Goal: Information Seeking & Learning: Learn about a topic

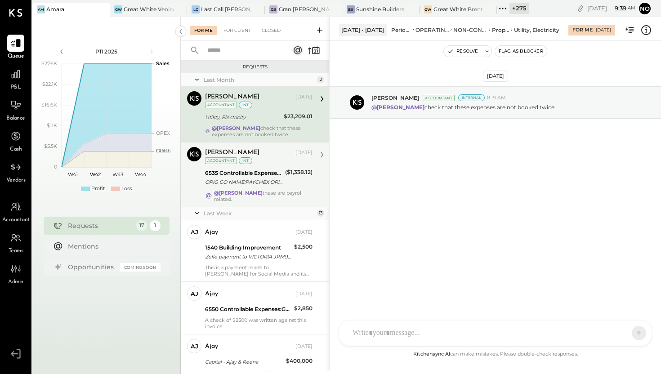
click at [260, 179] on div "ORIG CO NAME:PAYCHEX ORIG ID:XXXXXX4166 DESC DATE: CO ENTRY DESCR:PAYROLL SEC:C…" at bounding box center [243, 181] width 77 height 9
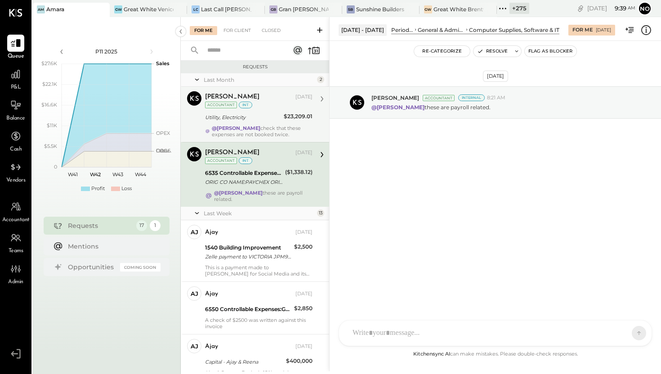
click at [257, 107] on div "Chris Dash Sep 30, 2025 Accountant int" at bounding box center [258, 100] width 107 height 18
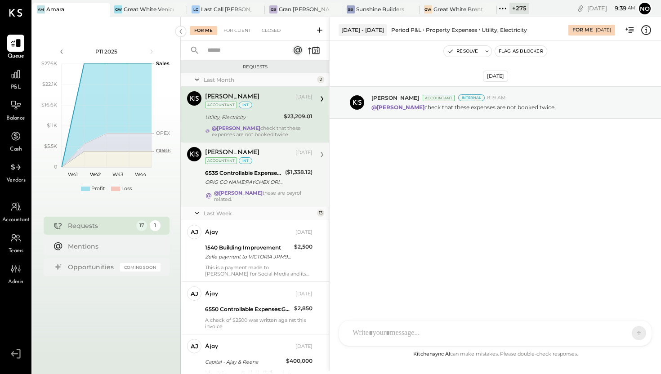
click at [258, 174] on div "6535 Controllable Expenses:General & Administrative Expenses:Computer Supplies,…" at bounding box center [243, 173] width 77 height 9
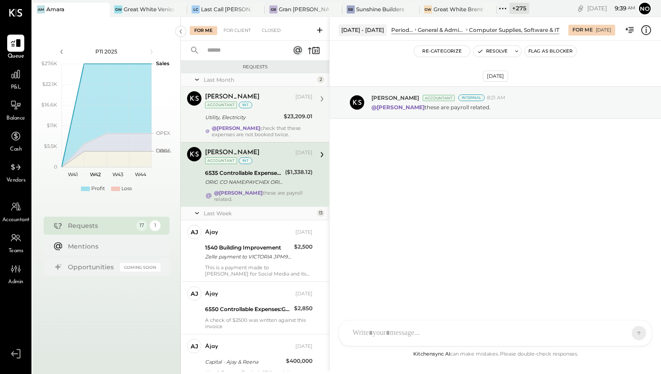
click at [263, 131] on div "@Denisse Soto check that these expenses are not booked twice." at bounding box center [262, 131] width 101 height 13
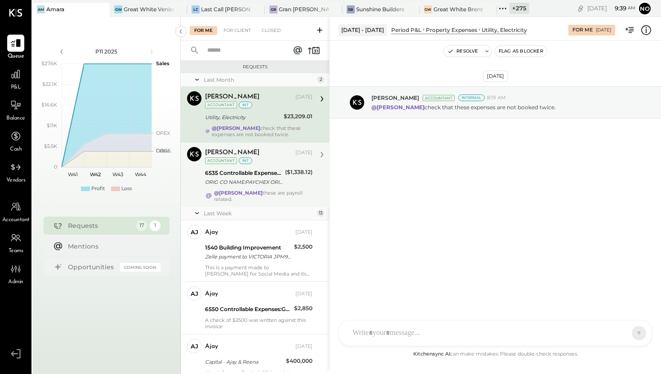
click at [250, 180] on div "ORIG CO NAME:PAYCHEX ORIG ID:XXXXXX4166 DESC DATE: CO ENTRY DESCR:PAYROLL SEC:C…" at bounding box center [243, 181] width 77 height 9
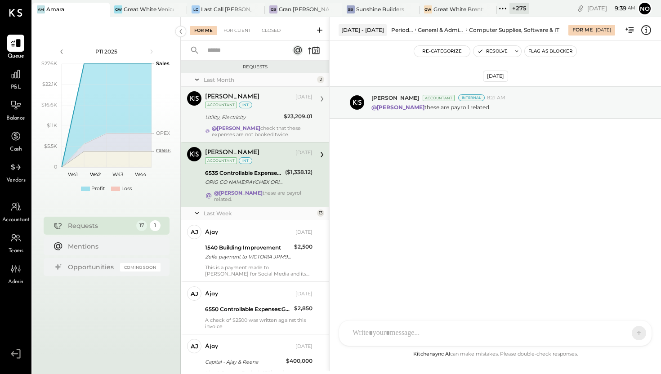
click at [253, 130] on div "@Denisse Soto check that these expenses are not booked twice." at bounding box center [262, 131] width 101 height 13
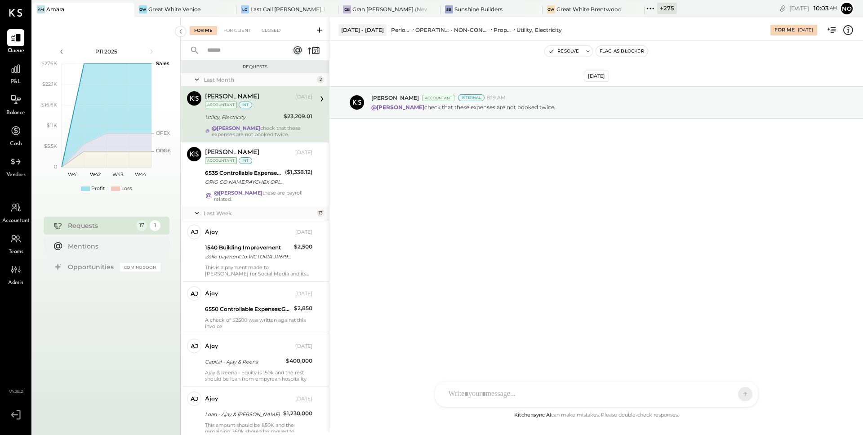
click at [644, 9] on icon at bounding box center [650, 9] width 12 height 12
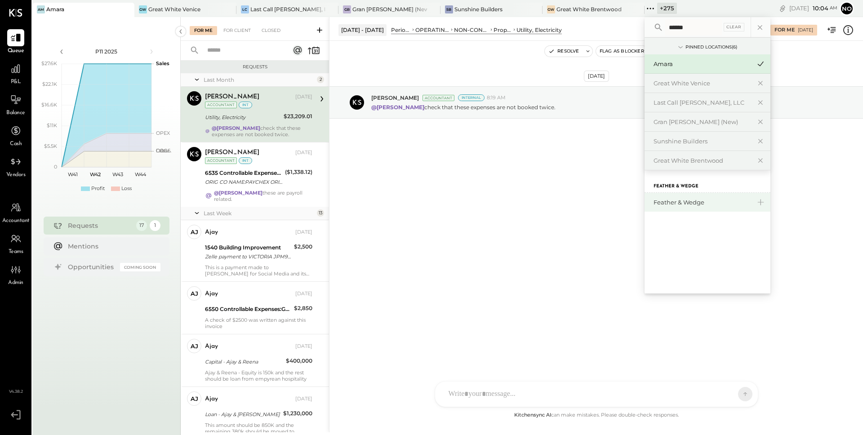
type input "******"
click at [656, 198] on div "Feather & Wedge" at bounding box center [701, 202] width 97 height 9
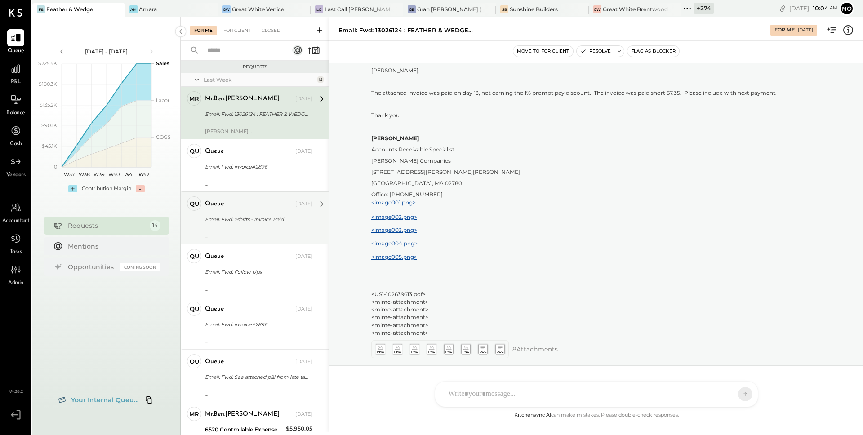
scroll to position [2, 0]
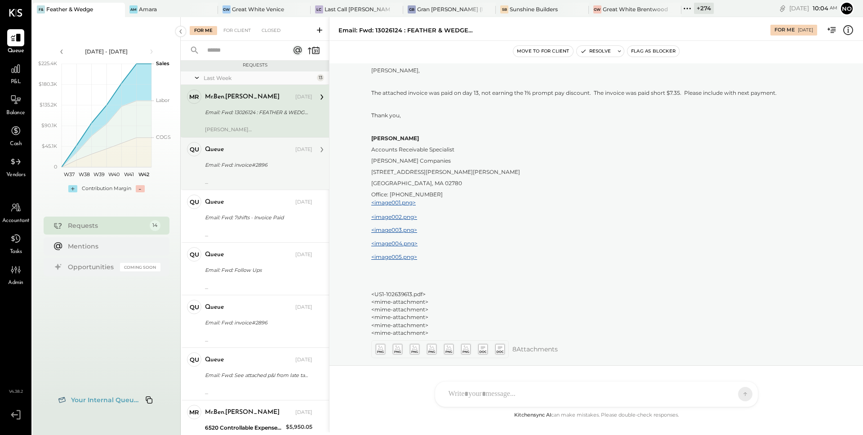
click at [240, 174] on div "---------- Forwarded message --------- From: Ben Kaplan < ben@featherandwedge.c…" at bounding box center [258, 179] width 107 height 13
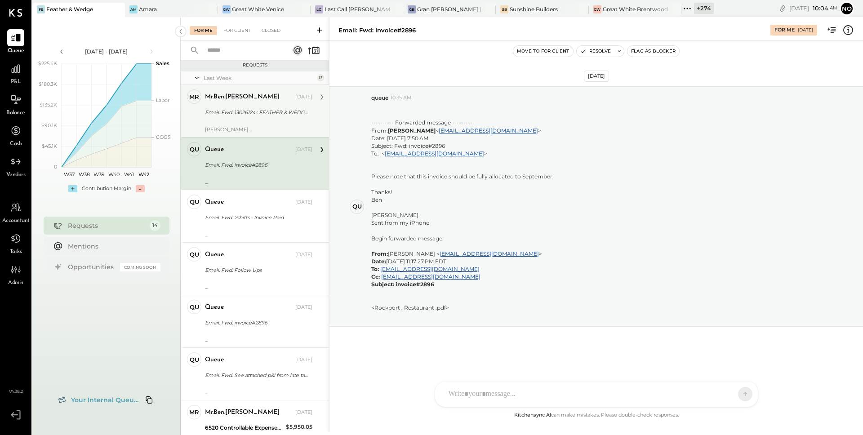
click at [252, 124] on div "Ben Kaplan Sent from my iPhone Begin forwarded message: From: Benjamin Kaplan <…" at bounding box center [258, 126] width 107 height 13
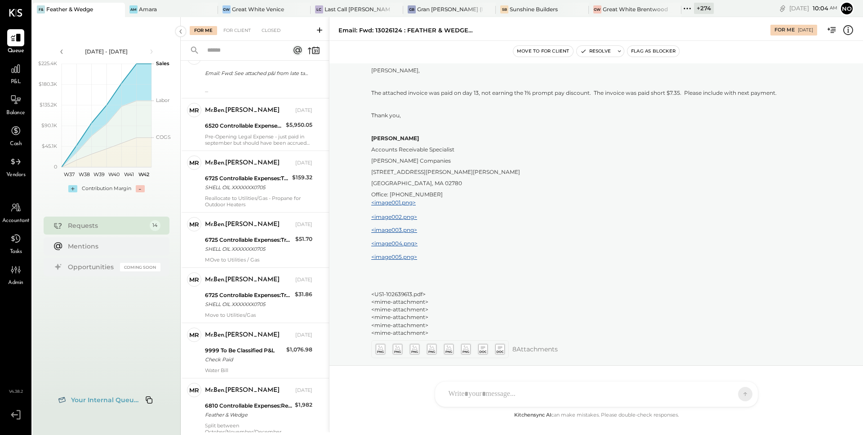
scroll to position [455, 0]
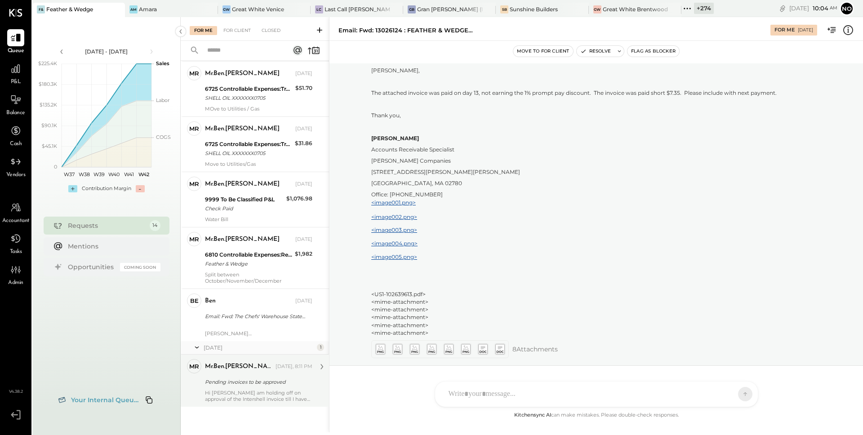
click at [235, 373] on div "Pending invoices to be approved" at bounding box center [257, 381] width 105 height 9
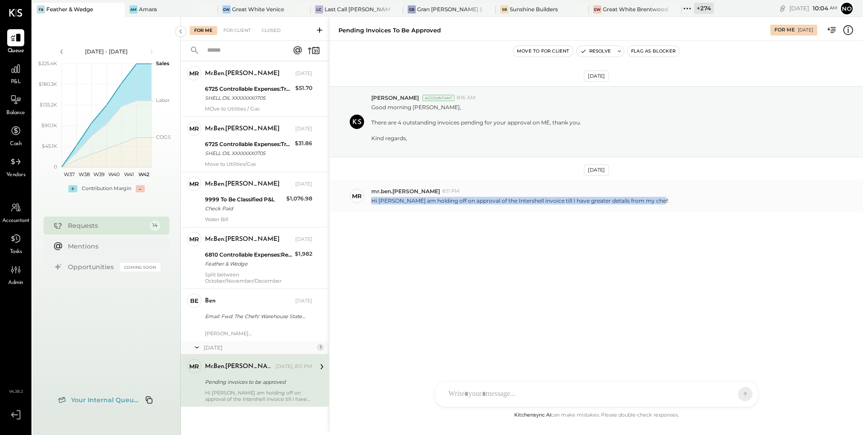
drag, startPoint x: 371, startPoint y: 200, endPoint x: 659, endPoint y: 201, distance: 287.6
click at [660, 201] on div "Hi Denise - I am holding off on approval of the Intershell invoice till I have …" at bounding box center [613, 199] width 484 height 9
copy p "Hi Denise - I am holding off on approval of the Intershell invoice till I have …"
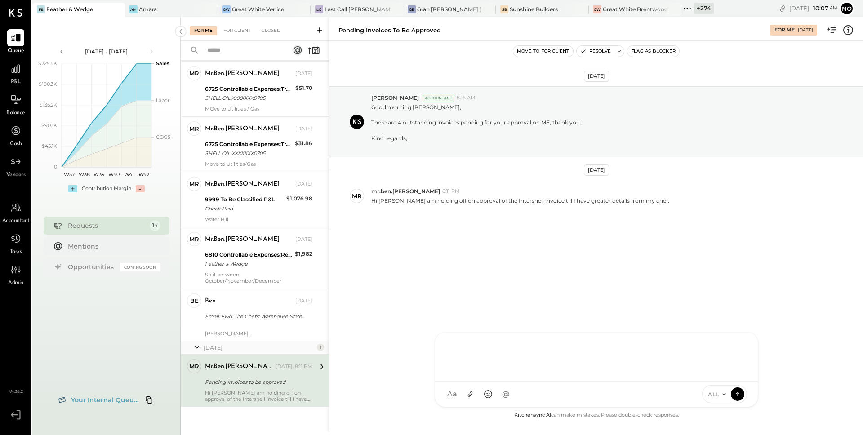
click at [464, 373] on div "RS Rohit Shenoy TM Tasmir Malek ID Iris Del Rocio Albarrán Millán M mr.ben.kapl…" at bounding box center [597, 369] width 324 height 75
click at [592, 53] on button "Resolve" at bounding box center [596, 51] width 38 height 11
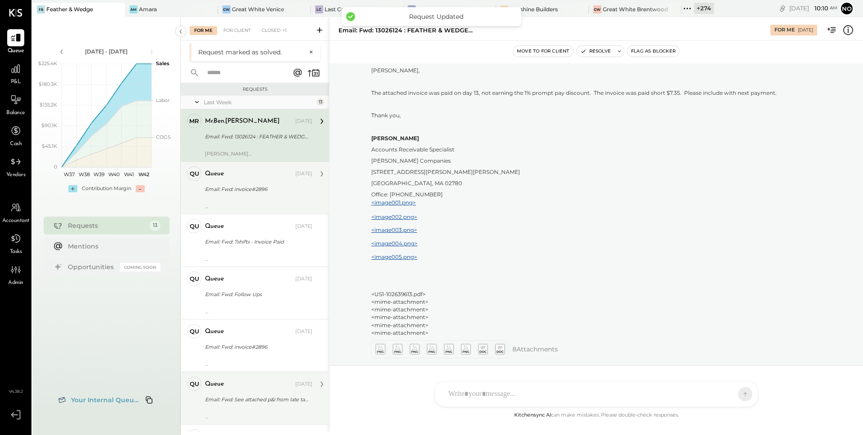
click at [233, 373] on div "Email: Fwd: See attached p&I from late tax filing." at bounding box center [257, 399] width 105 height 9
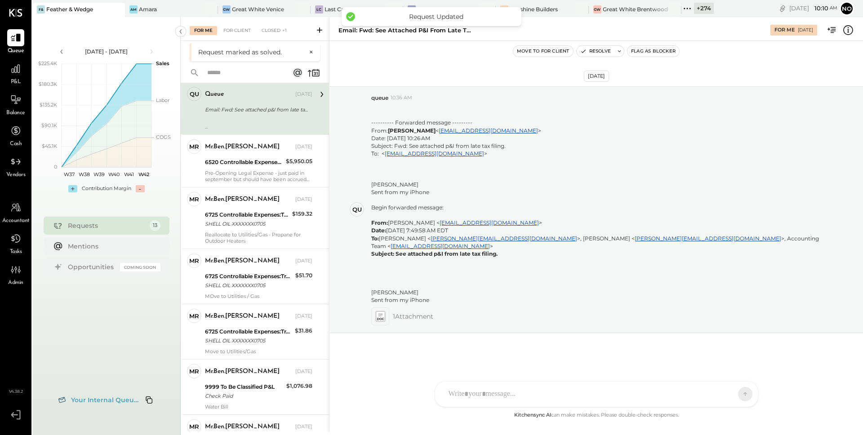
scroll to position [389, 0]
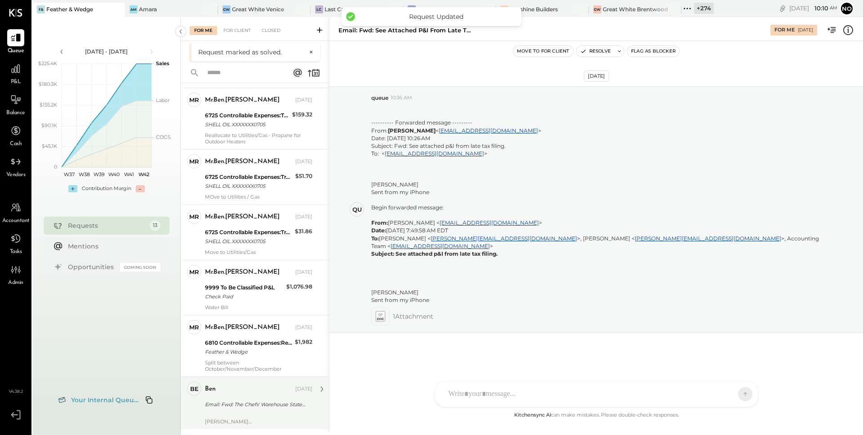
click at [230, 373] on div "ben Oct 11, 2025 Email: Fwd: The Chefs' Warehouse Statement Ben Kaplan Sent fro…" at bounding box center [258, 403] width 107 height 43
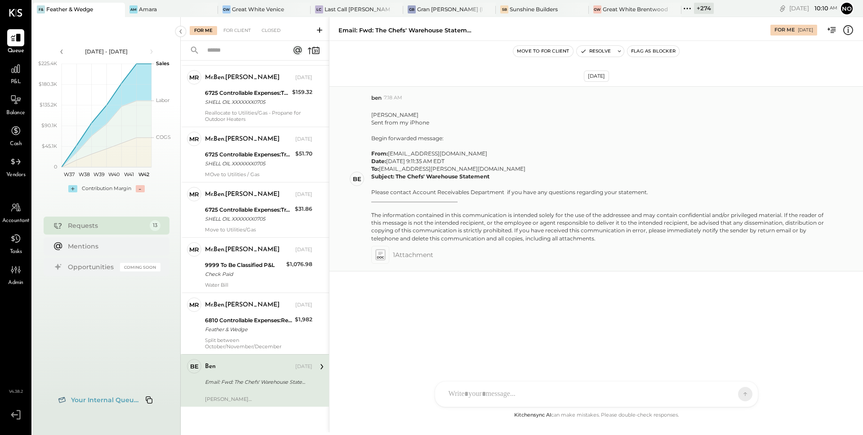
click at [381, 259] on icon at bounding box center [379, 254] width 9 height 10
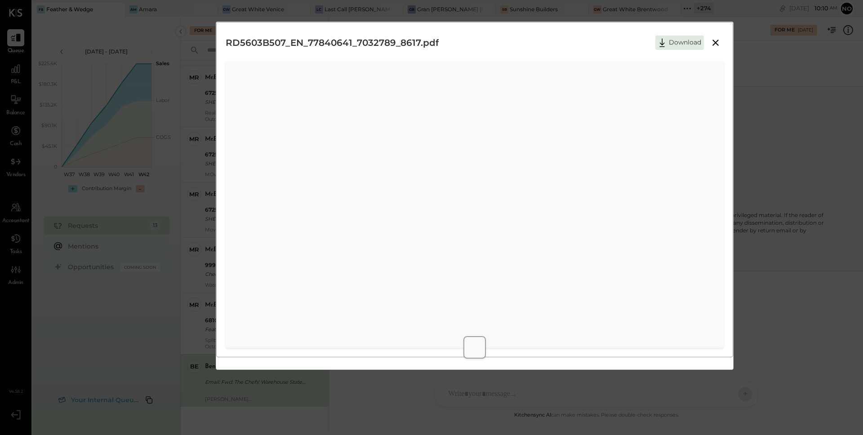
click at [660, 45] on icon at bounding box center [715, 42] width 11 height 11
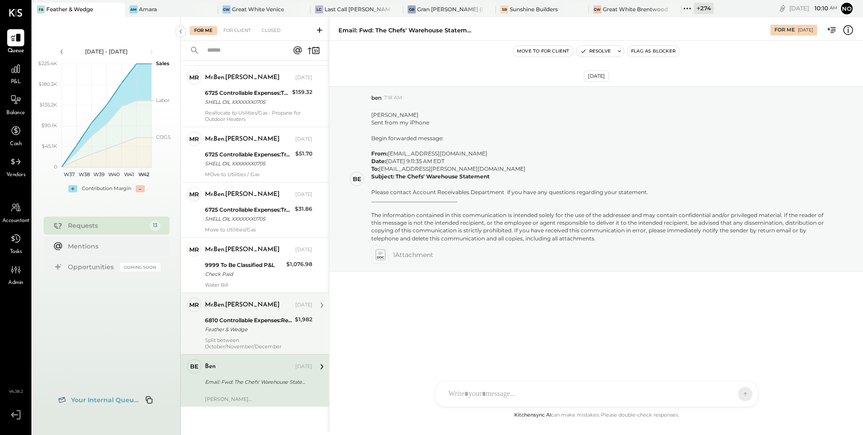
click at [248, 333] on div "Feather & Wedge" at bounding box center [248, 329] width 87 height 9
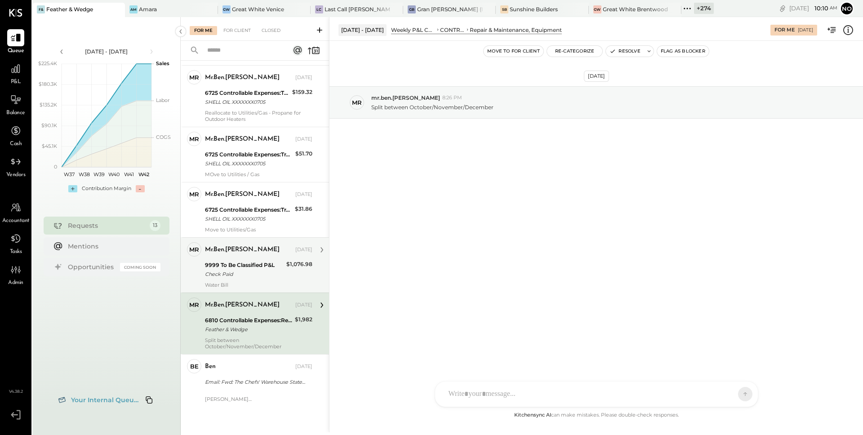
click at [247, 278] on div "Check Paid" at bounding box center [244, 274] width 79 height 9
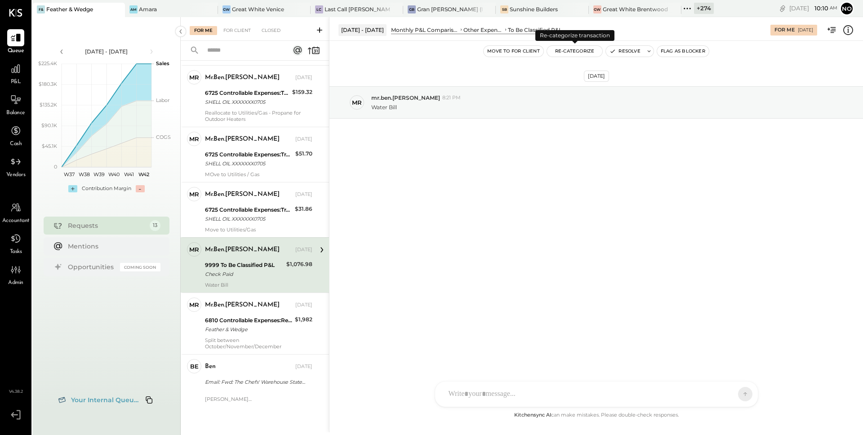
click at [579, 54] on button "Re-Categorize" at bounding box center [575, 51] width 56 height 11
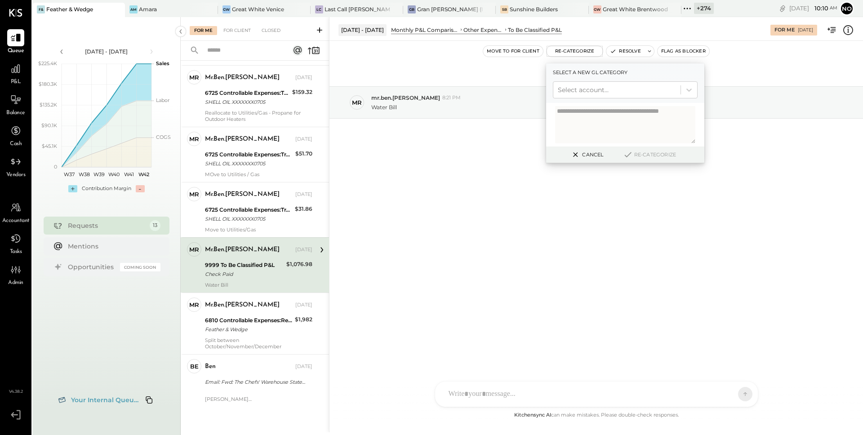
click at [420, 169] on div "Oct 10th, 2025 mr mr.ben.kaplan 8:21 PM Water Bill" at bounding box center [595, 124] width 533 height 123
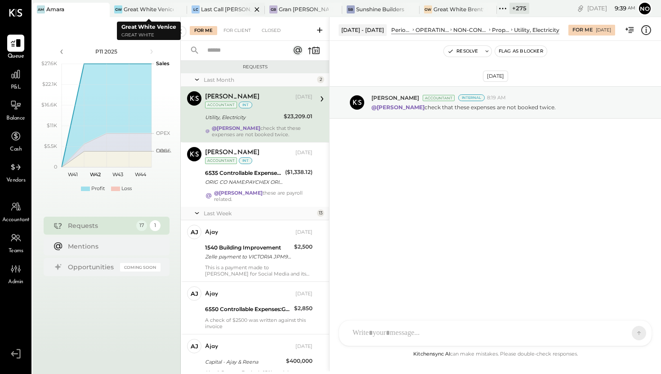
click at [233, 7] on div at bounding box center [248, 9] width 31 height 13
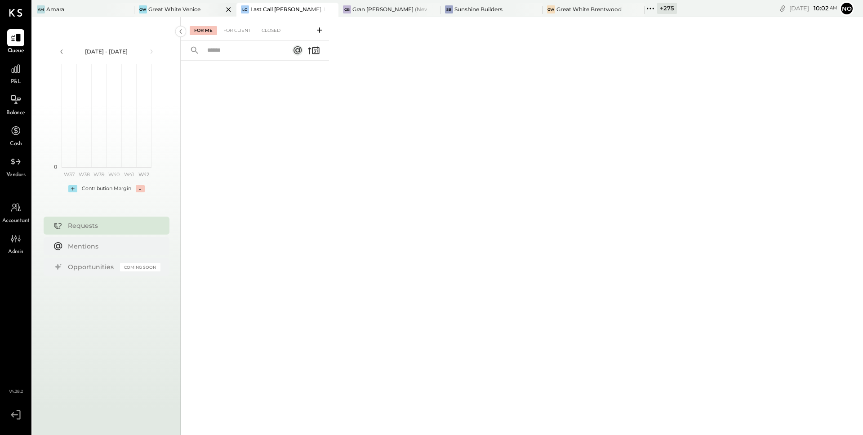
click at [175, 13] on div "GW Great White Venice" at bounding box center [185, 10] width 102 height 14
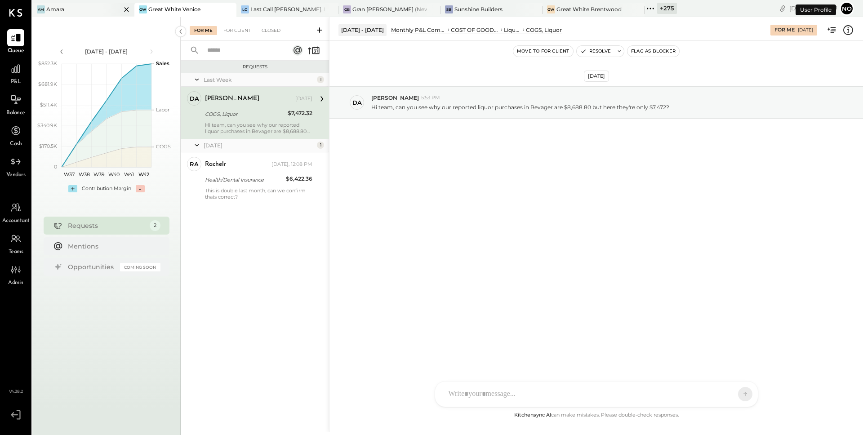
click at [58, 8] on div "Amara" at bounding box center [55, 9] width 18 height 8
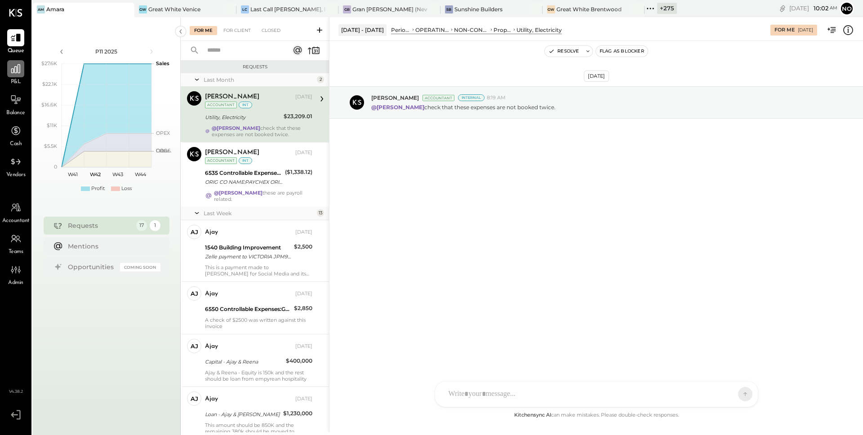
click at [16, 74] on icon at bounding box center [16, 69] width 12 height 12
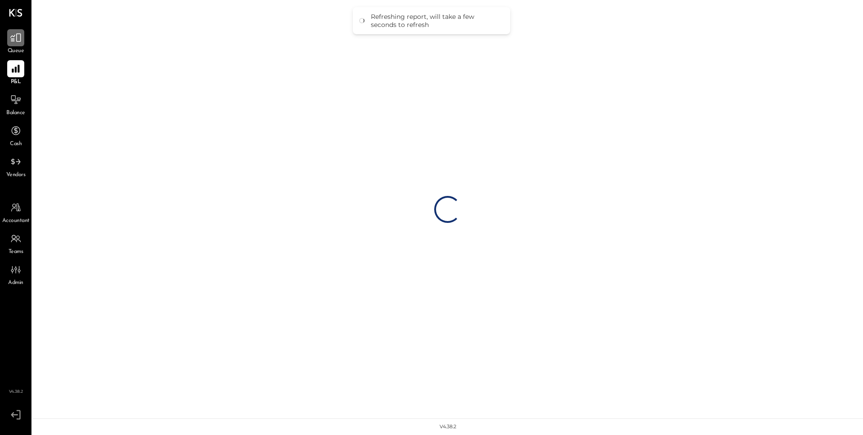
click at [18, 41] on icon at bounding box center [15, 38] width 11 height 9
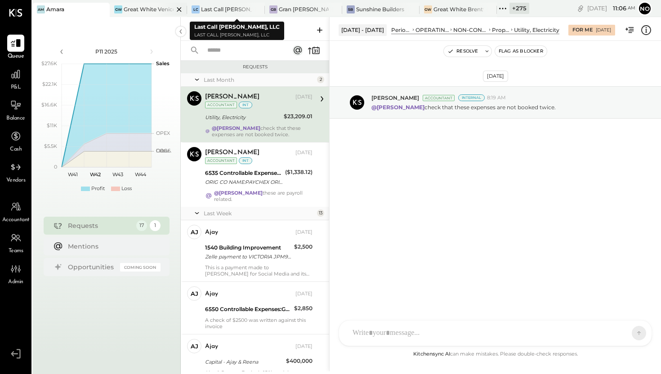
click at [151, 7] on div "Great White Venice" at bounding box center [149, 9] width 50 height 8
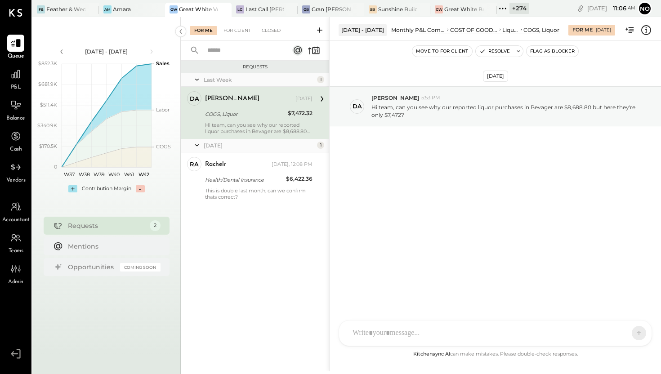
click at [501, 9] on icon at bounding box center [503, 9] width 12 height 12
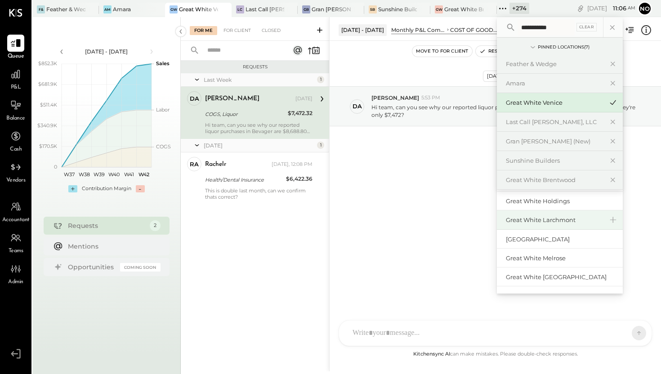
scroll to position [53, 0]
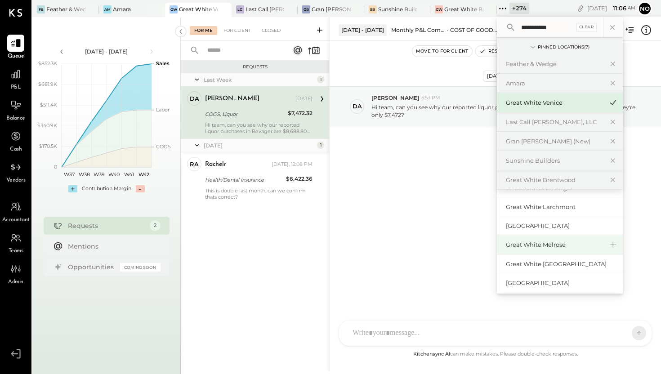
type input "**********"
click at [556, 244] on div "Great White Melrose" at bounding box center [554, 244] width 97 height 9
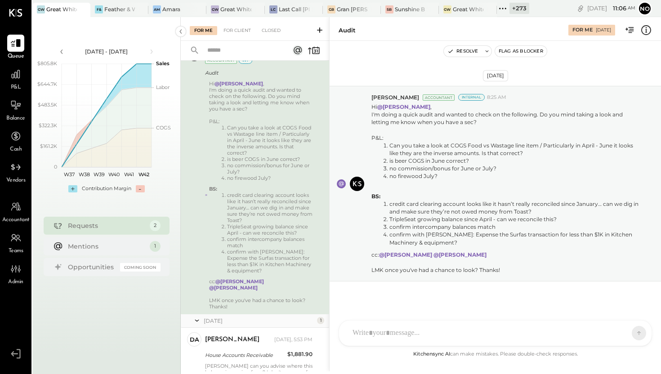
scroll to position [70, 0]
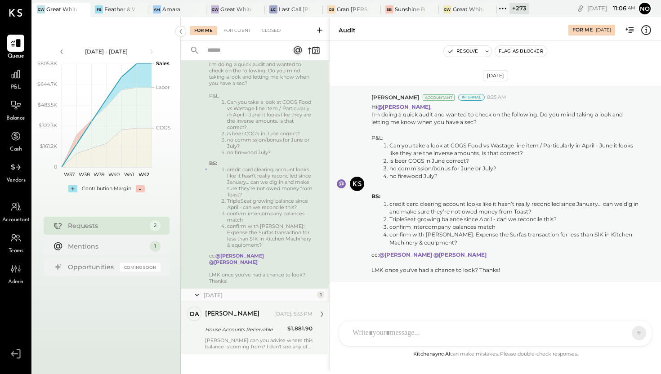
click at [236, 325] on div "House Accounts Receivable" at bounding box center [245, 329] width 80 height 9
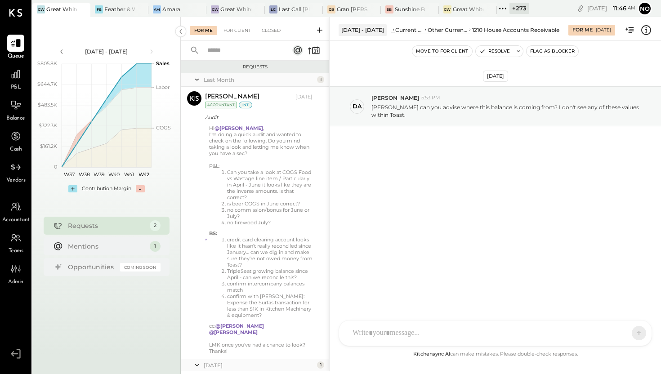
scroll to position [70, 0]
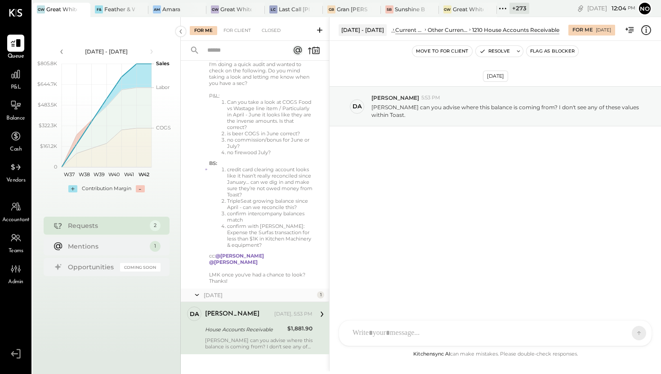
click at [407, 334] on div "E emilia DA Derek Arnette A anastasia S samt S samc J jess T tom N noemi.cruz N…" at bounding box center [494, 333] width 313 height 26
type input "*"
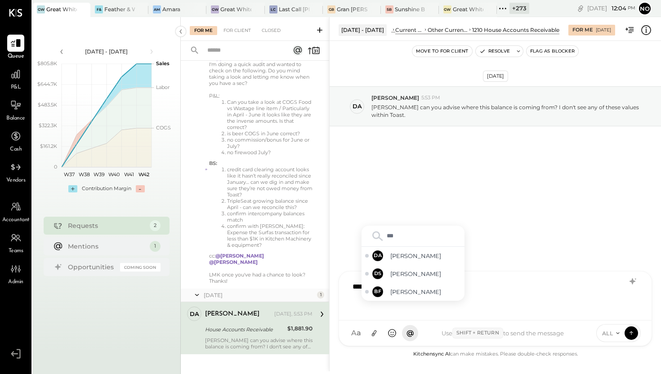
type input "****"
click at [417, 294] on span "Derek Arnette" at bounding box center [425, 292] width 71 height 9
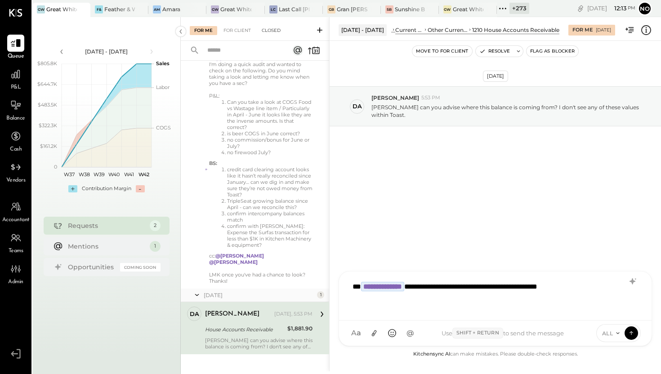
click at [267, 28] on div "Closed" at bounding box center [271, 30] width 28 height 9
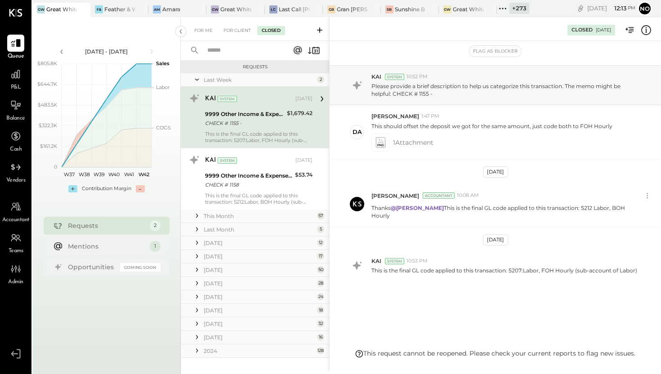
scroll to position [10, 0]
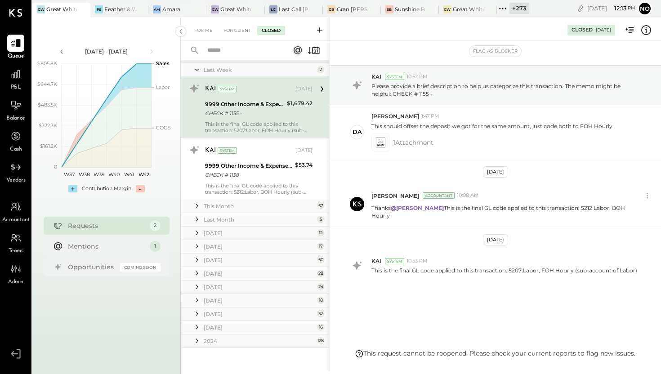
click at [228, 248] on div "July 25" at bounding box center [259, 247] width 111 height 8
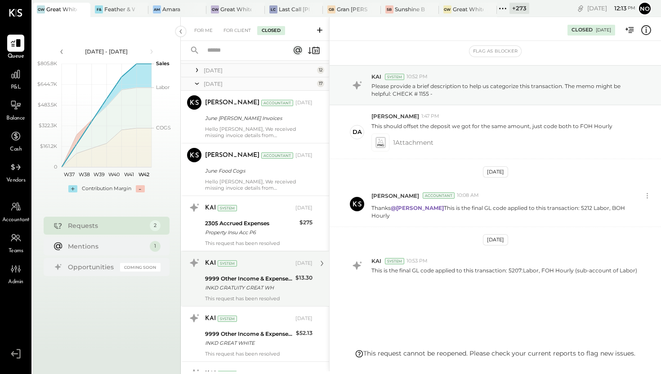
scroll to position [0, 0]
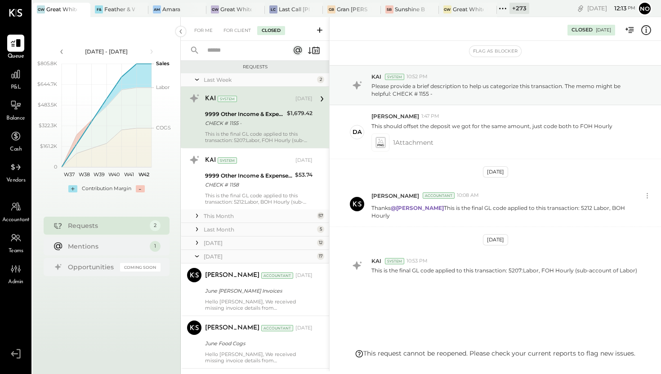
click at [250, 52] on input "text" at bounding box center [242, 50] width 81 height 15
click at [237, 47] on input "*****" at bounding box center [242, 50] width 81 height 15
click at [237, 47] on input "*********" at bounding box center [242, 50] width 81 height 15
click at [231, 51] on input "*********" at bounding box center [242, 50] width 81 height 15
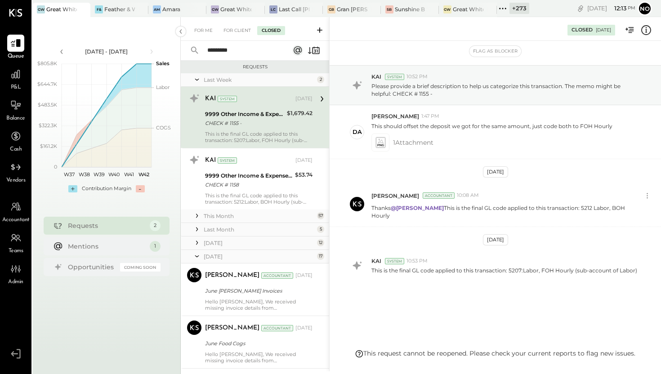
click at [231, 51] on input "*********" at bounding box center [242, 50] width 81 height 15
click at [231, 50] on input "**" at bounding box center [242, 50] width 81 height 15
click at [237, 33] on div "For Client" at bounding box center [237, 30] width 36 height 9
click at [227, 245] on div "Requests Last Week 2 KAI System Oct 11, 2025 9999 Other Income & Expenses:To Be…" at bounding box center [255, 218] width 148 height 314
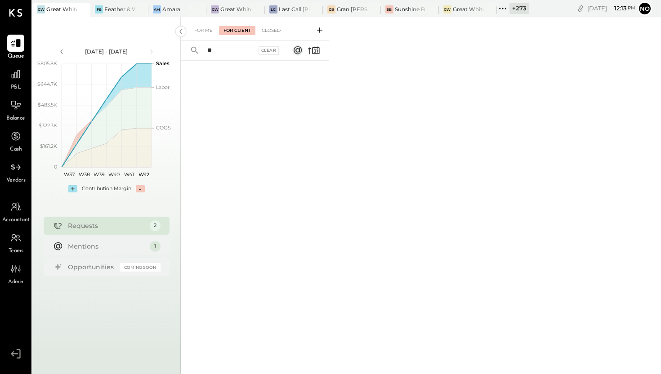
click at [228, 53] on input "**" at bounding box center [229, 50] width 54 height 15
type input "*"
click at [275, 32] on div "Closed" at bounding box center [271, 30] width 28 height 9
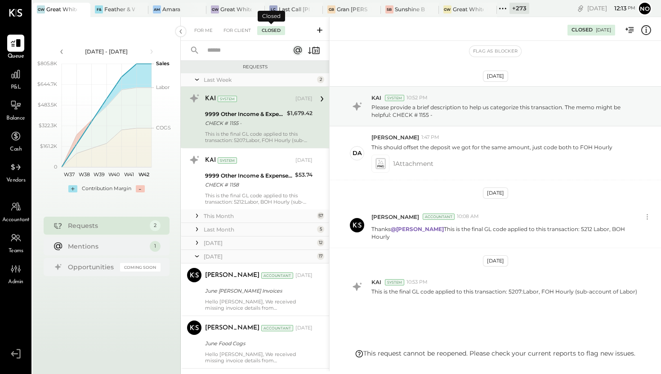
scroll to position [21, 0]
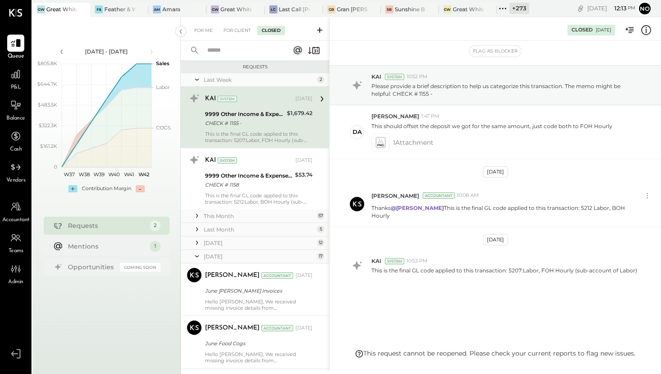
click at [247, 51] on input "text" at bounding box center [242, 50] width 81 height 15
click at [236, 51] on input "*****" at bounding box center [242, 50] width 81 height 15
click at [250, 52] on input "*****" at bounding box center [242, 50] width 81 height 15
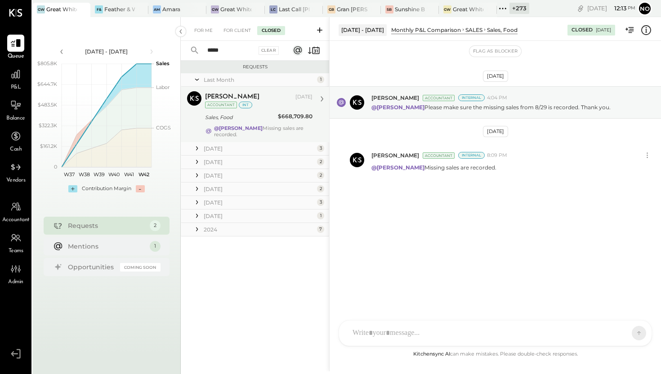
type input "*****"
click at [256, 126] on div "@Joseph Shin Missing sales are recorded." at bounding box center [263, 131] width 98 height 13
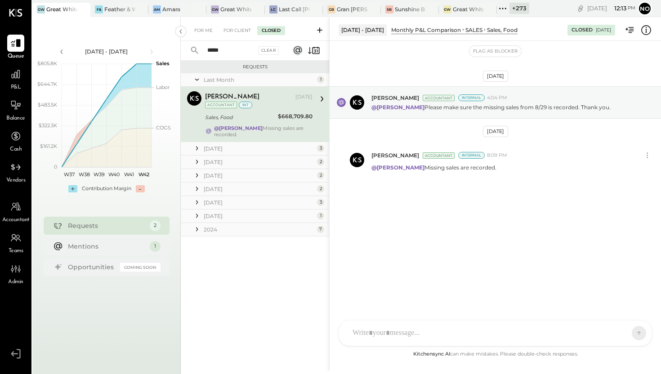
click at [245, 149] on div "June 25" at bounding box center [259, 149] width 111 height 8
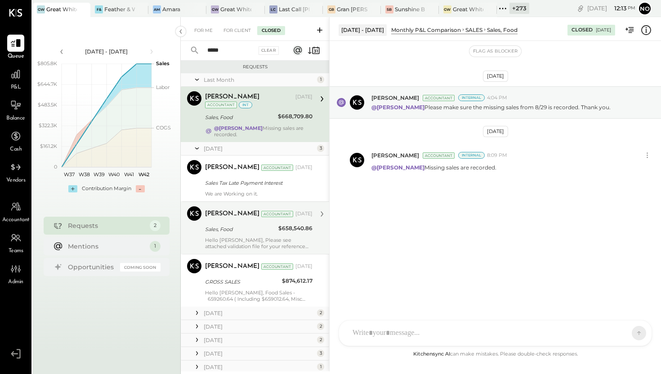
click at [231, 241] on div "Hello Ana, Please see attached validation file for your reference we have made …" at bounding box center [258, 243] width 107 height 13
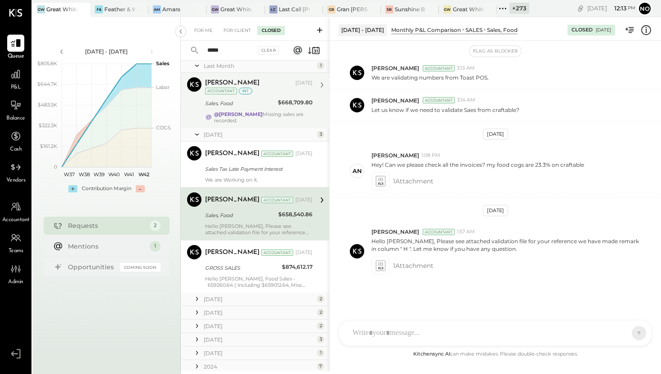
scroll to position [18, 0]
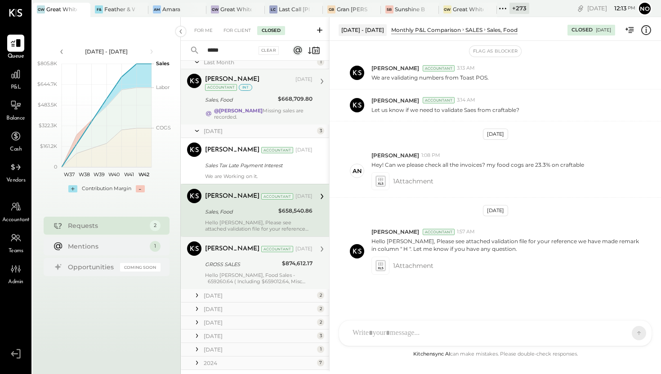
click at [226, 264] on div "GROSS SALES" at bounding box center [242, 264] width 74 height 9
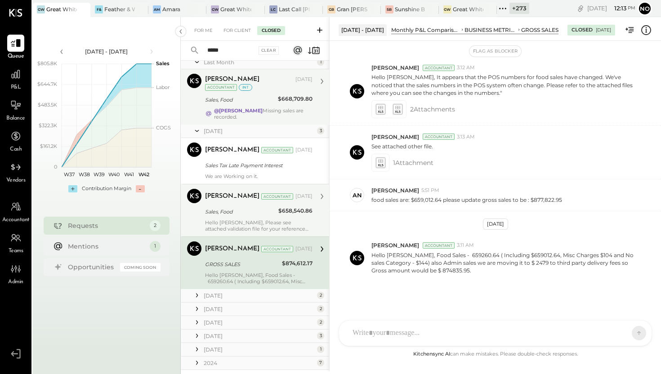
scroll to position [40, 0]
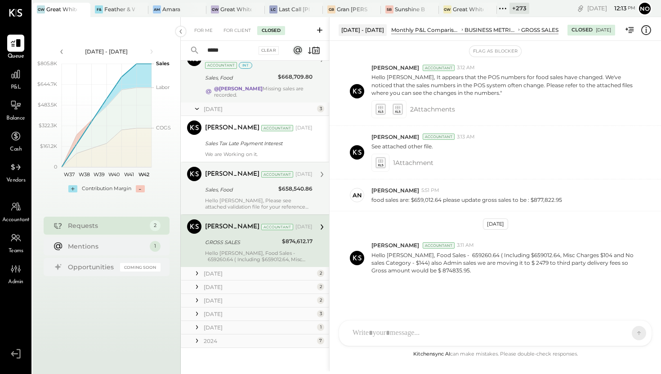
click at [221, 273] on div "May 25" at bounding box center [259, 274] width 111 height 8
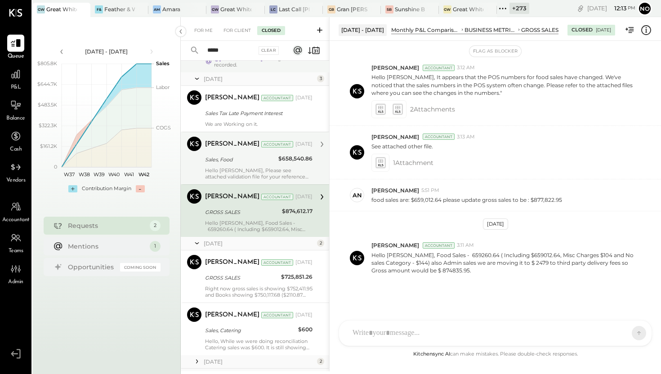
scroll to position [84, 0]
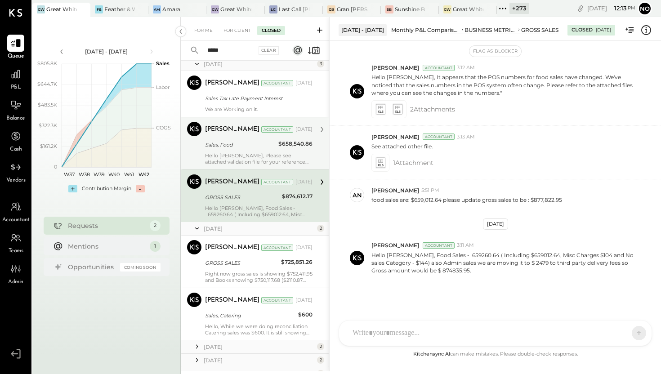
click at [221, 273] on div "Right now gross sales is showing $752,411.95 and Books showing $750,117.68 ($21…" at bounding box center [258, 277] width 107 height 13
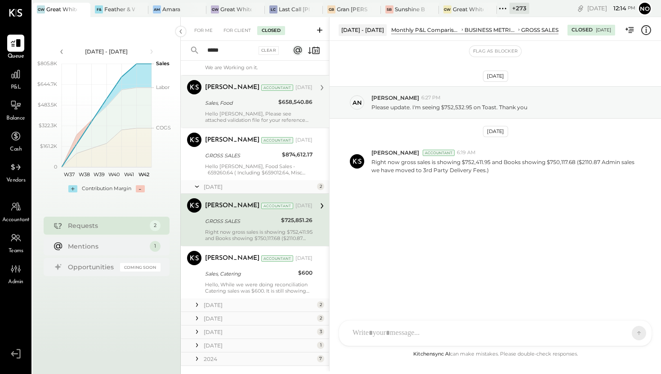
scroll to position [144, 0]
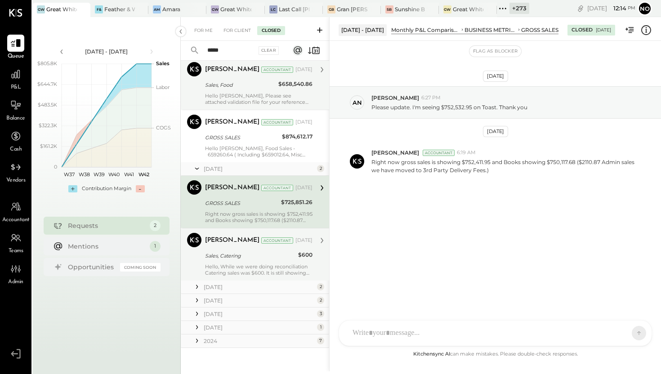
click at [222, 267] on div "Hello, While we were doing reconciliation Catering sales was $600. It is still …" at bounding box center [258, 269] width 107 height 13
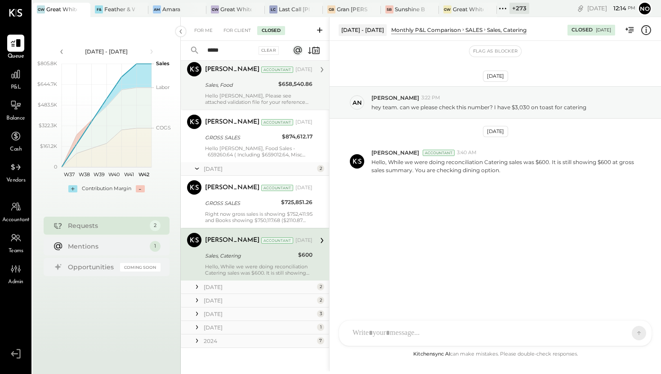
click at [244, 287] on div "April 25" at bounding box center [259, 287] width 111 height 8
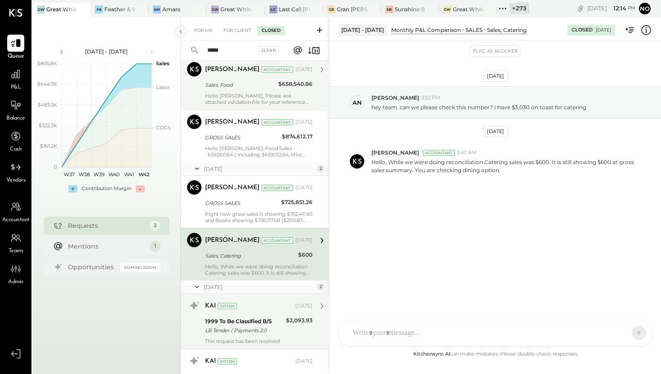
click at [233, 338] on div "This request has been resolved" at bounding box center [258, 341] width 107 height 6
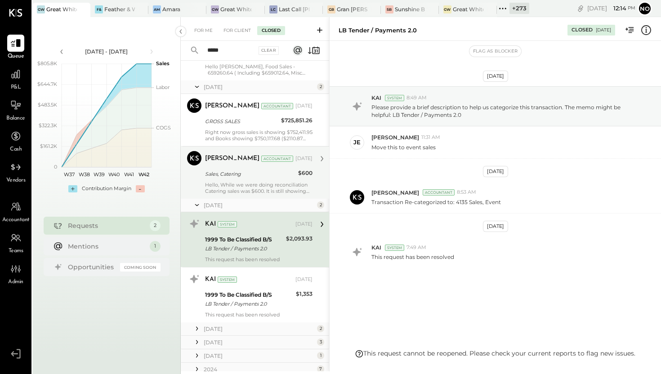
scroll to position [228, 0]
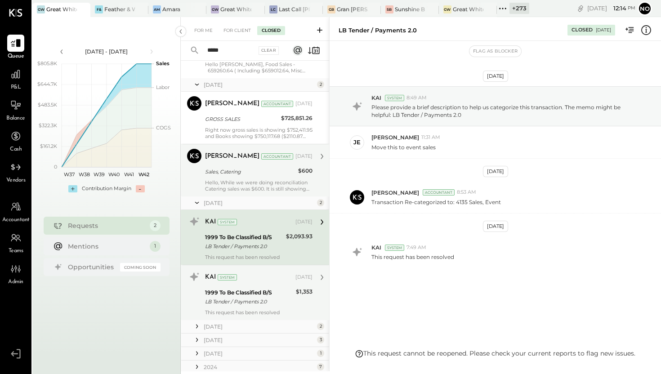
click at [242, 306] on div "1999 To Be Classified B/S LB Tender / Payments 2.0" at bounding box center [249, 297] width 88 height 20
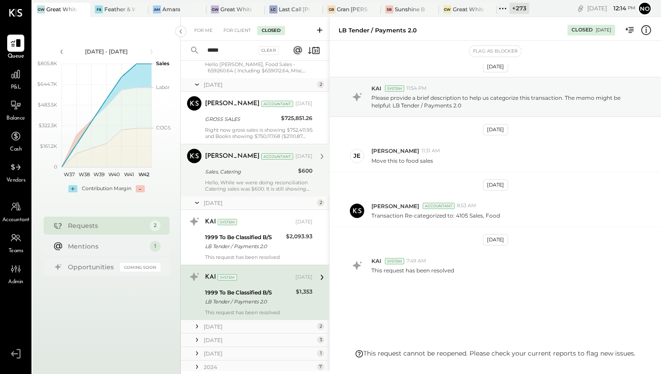
scroll to position [254, 0]
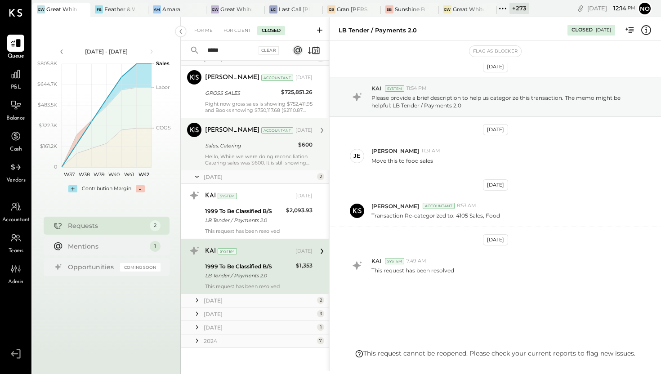
click at [241, 299] on div "March 25" at bounding box center [259, 301] width 111 height 8
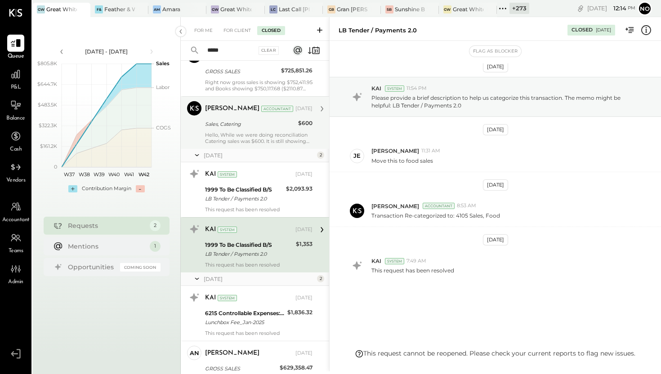
scroll to position [292, 0]
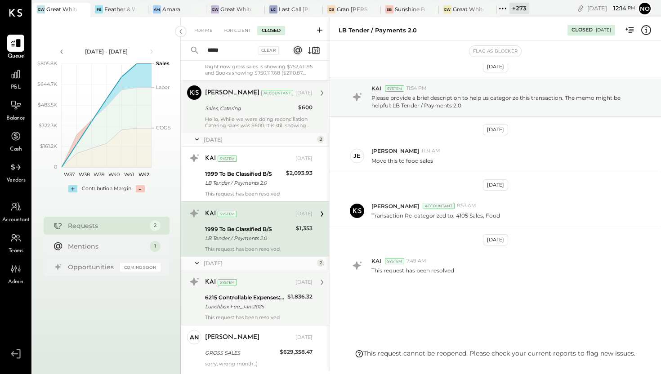
click at [236, 305] on div "Lunchbox Fee_Jan-2025" at bounding box center [245, 306] width 80 height 9
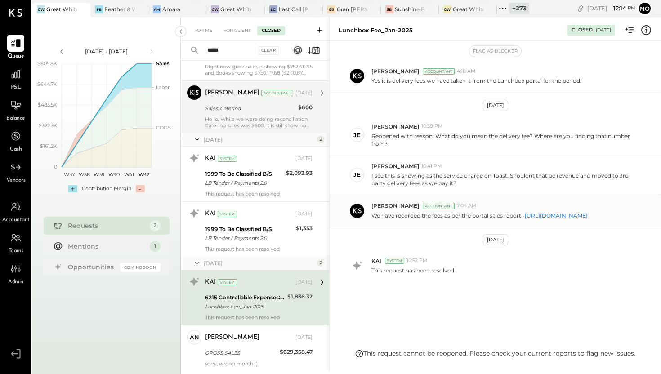
click at [524, 214] on link "https://dashboard.lunchbox.io/analytics/sales" at bounding box center [555, 215] width 63 height 7
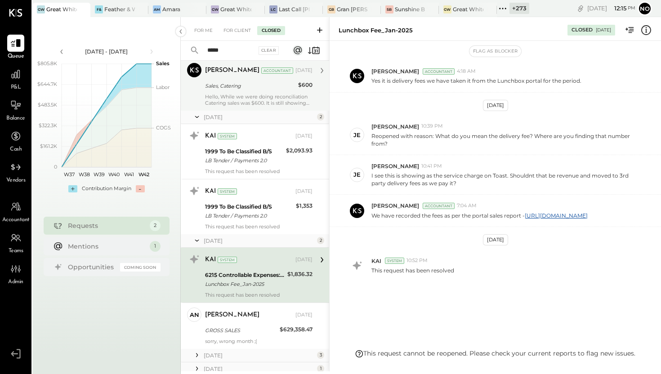
scroll to position [346, 0]
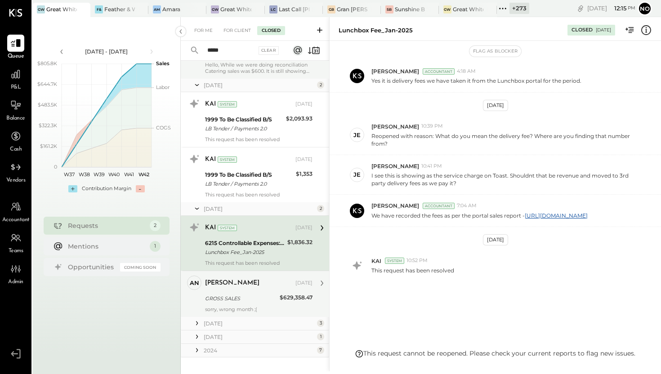
click at [246, 299] on div "GROSS SALES" at bounding box center [241, 298] width 72 height 9
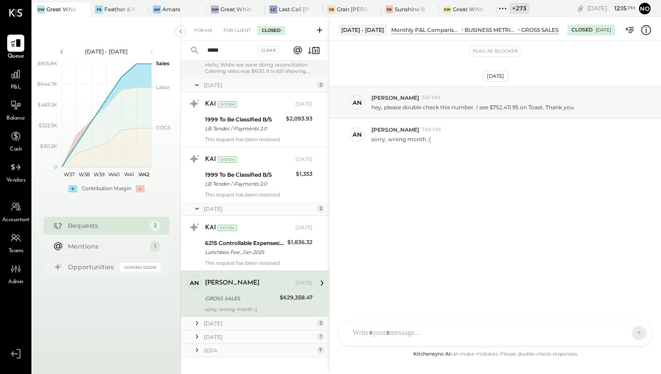
scroll to position [355, 0]
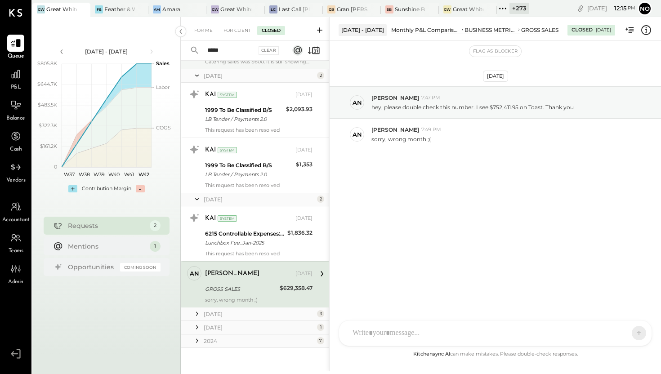
click at [234, 312] on div "February 25" at bounding box center [259, 314] width 111 height 8
click at [383, 331] on div "E emilia DA Derek Arnette A anastasia S samt S samc J jess T tom N noemi.cruz N…" at bounding box center [494, 333] width 313 height 26
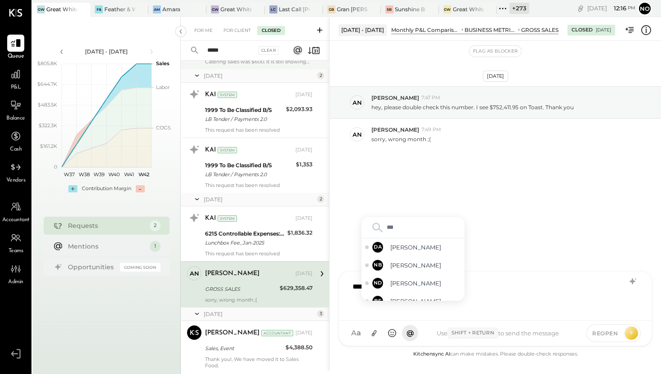
type input "****"
click at [402, 295] on span "Derek Arnette" at bounding box center [425, 292] width 71 height 9
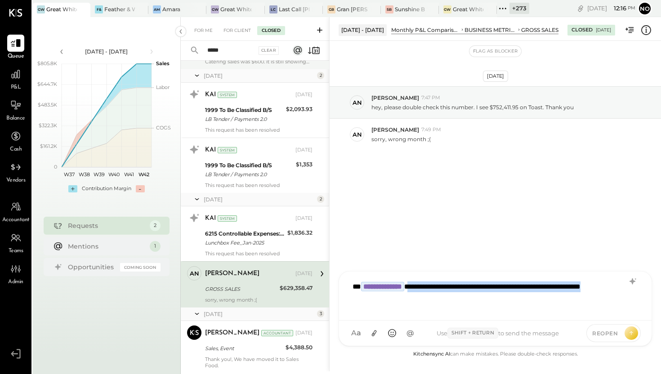
drag, startPoint x: 430, startPoint y: 286, endPoint x: 448, endPoint y: 312, distance: 31.7
click at [448, 312] on div "**********" at bounding box center [495, 295] width 294 height 36
click at [569, 306] on div "**********" at bounding box center [495, 295] width 294 height 36
drag, startPoint x: 422, startPoint y: 305, endPoint x: 343, endPoint y: 285, distance: 82.1
click at [343, 285] on div "**********" at bounding box center [495, 295] width 312 height 49
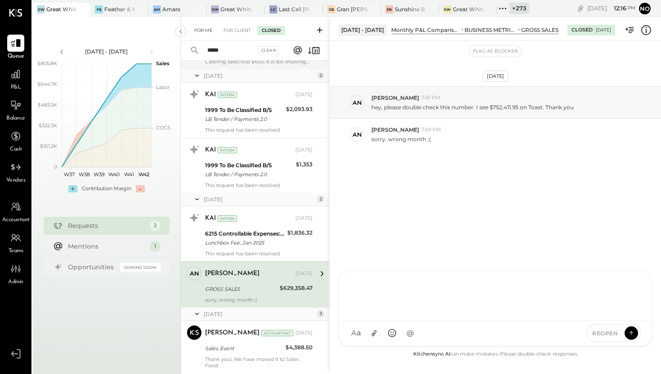
click at [198, 31] on div "For Me" at bounding box center [203, 30] width 27 height 9
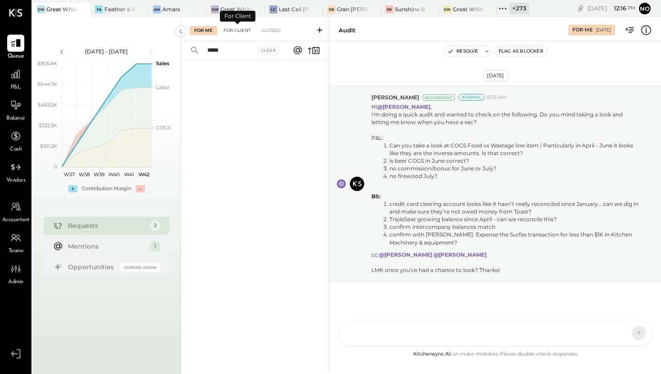
click at [242, 29] on div "For Client" at bounding box center [237, 30] width 36 height 9
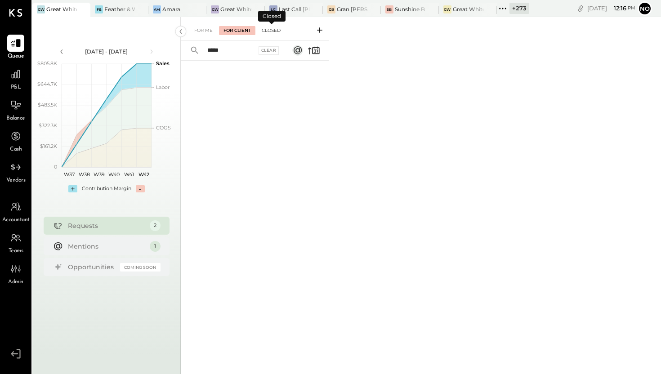
click at [276, 28] on div "Closed" at bounding box center [271, 30] width 28 height 9
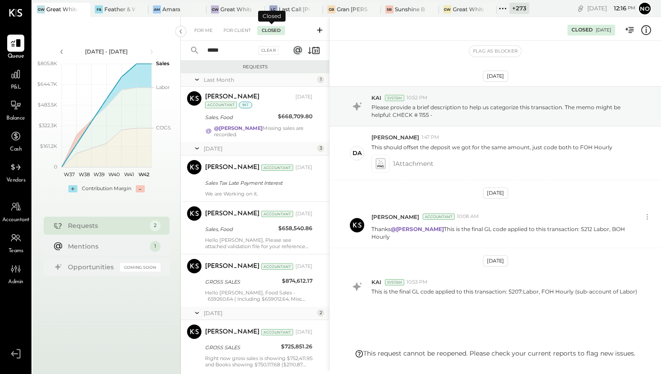
scroll to position [21, 0]
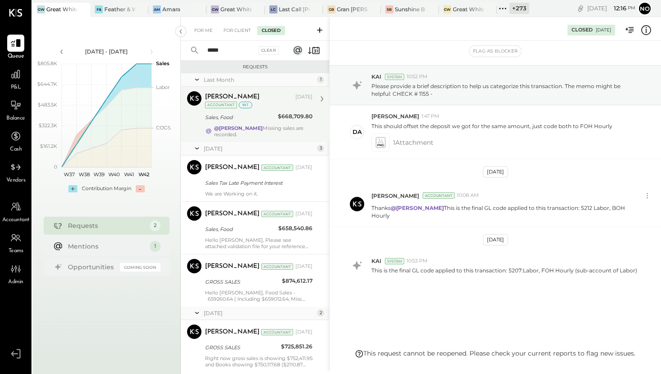
click at [261, 124] on div "Noemi Balmaceda Sep 12, 2025 Accountant int Sales, Food $668,709.80 @Joseph Shi…" at bounding box center [258, 114] width 107 height 46
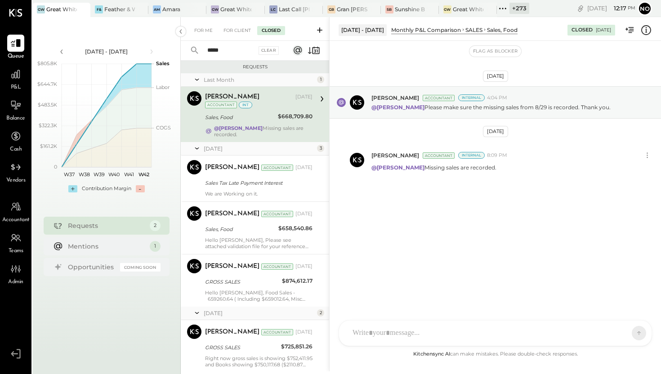
click at [504, 8] on icon at bounding box center [503, 9] width 12 height 12
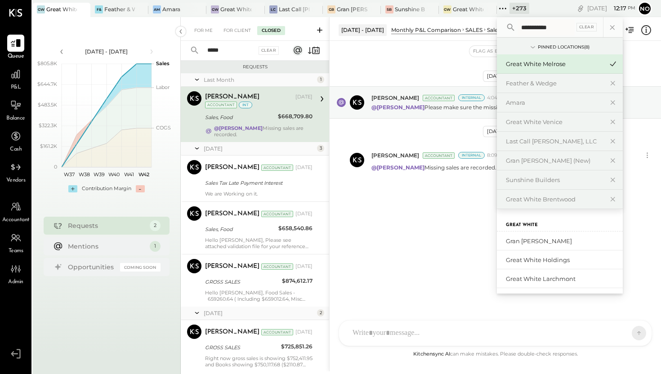
type input "**********"
click at [522, 64] on div "Great White Melrose" at bounding box center [554, 64] width 97 height 9
click at [531, 66] on div "Great White Melrose" at bounding box center [554, 64] width 97 height 9
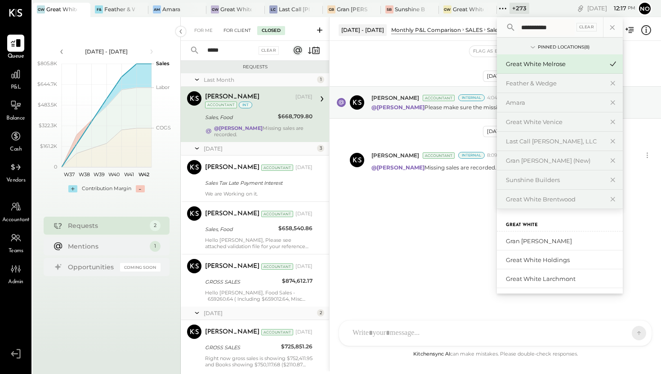
click at [240, 30] on div "For Client" at bounding box center [237, 30] width 36 height 9
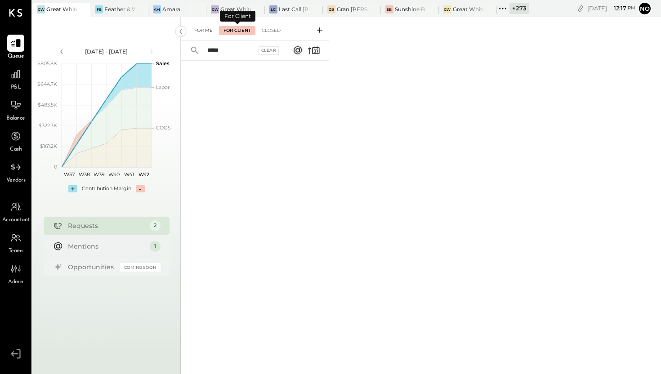
click at [204, 31] on div "For Me" at bounding box center [203, 30] width 27 height 9
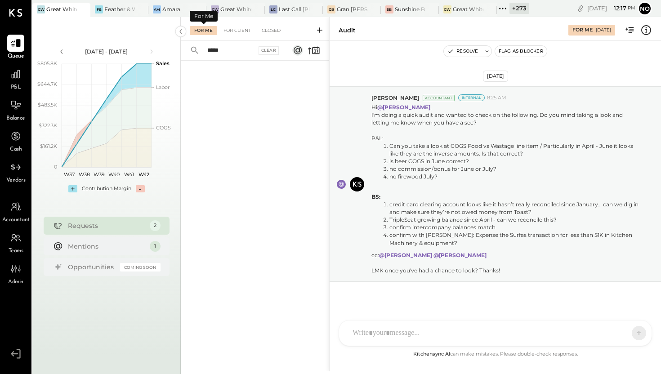
scroll to position [0, 0]
click at [236, 32] on div "For Client" at bounding box center [237, 30] width 36 height 9
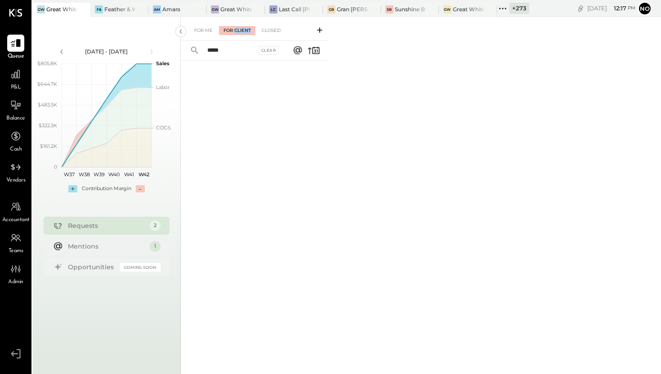
click at [236, 32] on div "For Client" at bounding box center [237, 30] width 36 height 9
click at [275, 31] on div "Closed" at bounding box center [271, 30] width 28 height 9
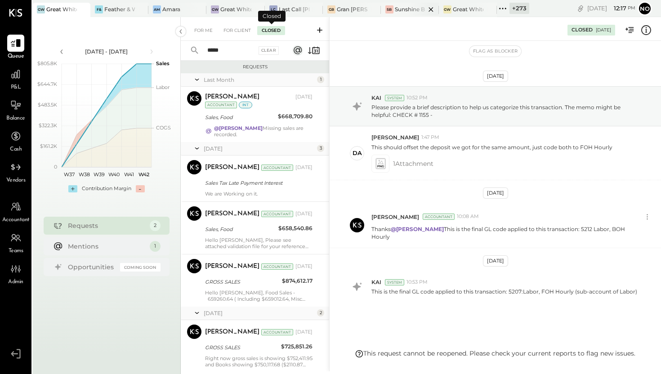
scroll to position [21, 0]
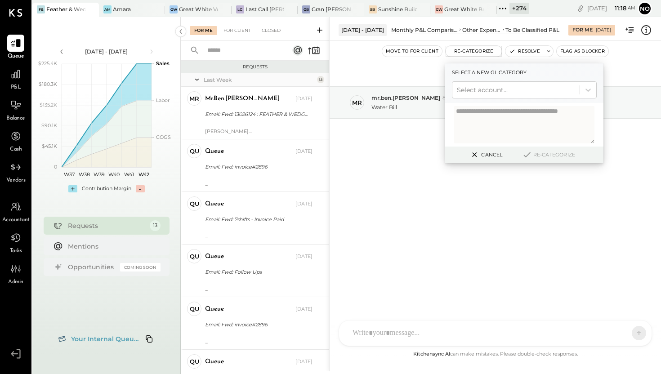
scroll to position [389, 0]
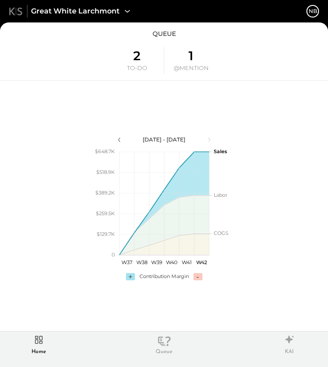
click at [38, 344] on icon at bounding box center [38, 339] width 15 height 13
click at [39, 344] on icon at bounding box center [38, 339] width 15 height 13
click at [111, 17] on div "Great White Larchmont" at bounding box center [82, 11] width 102 height 12
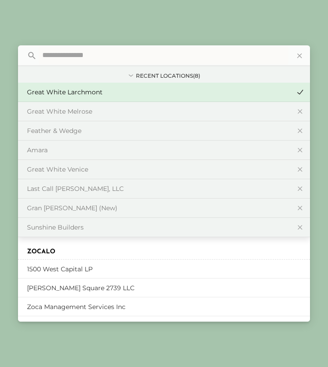
click at [95, 58] on input "text" at bounding box center [163, 56] width 249 height 18
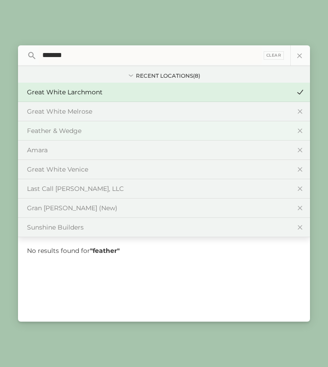
type input "*******"
click at [92, 135] on div "Feather & Wedge" at bounding box center [158, 130] width 263 height 9
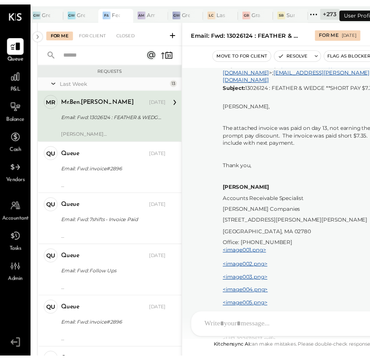
scroll to position [1556, 0]
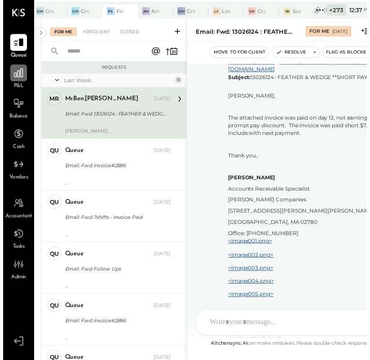
click at [16, 80] on div at bounding box center [15, 74] width 17 height 17
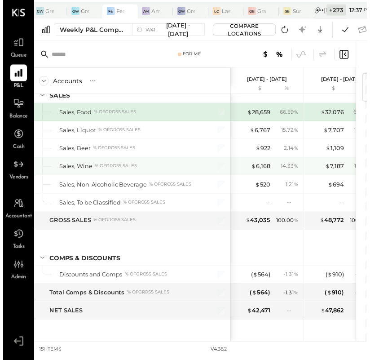
scroll to position [22, 0]
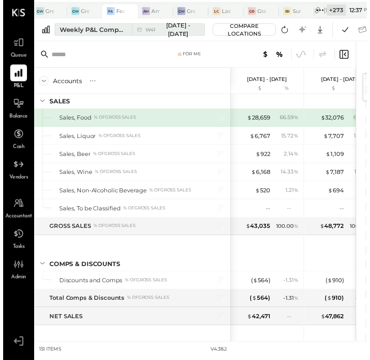
click at [108, 29] on div "Weekly P&L Comparison" at bounding box center [92, 30] width 68 height 9
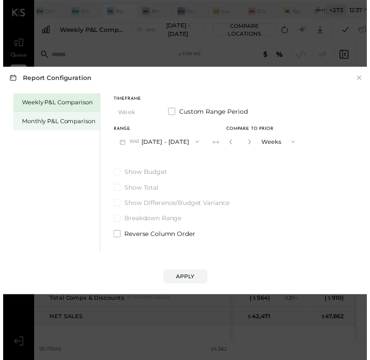
click at [63, 119] on div "Monthly P&L Comparison" at bounding box center [56, 123] width 75 height 9
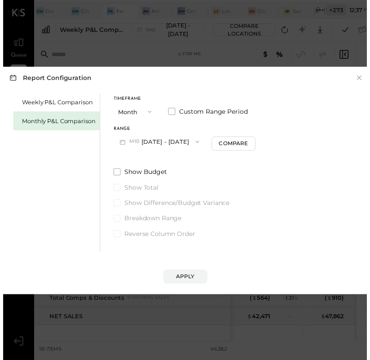
click at [165, 143] on button "M10 [DATE] - [DATE]" at bounding box center [158, 144] width 93 height 17
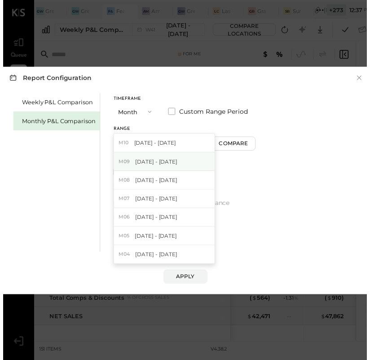
click at [153, 162] on span "[DATE] - [DATE]" at bounding box center [156, 164] width 43 height 8
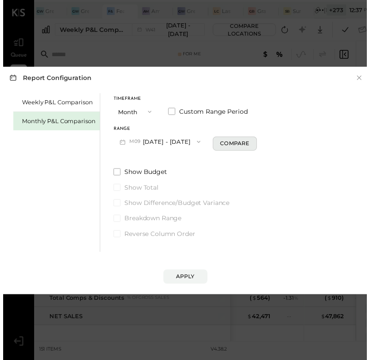
click at [222, 145] on div "Compare" at bounding box center [235, 146] width 29 height 8
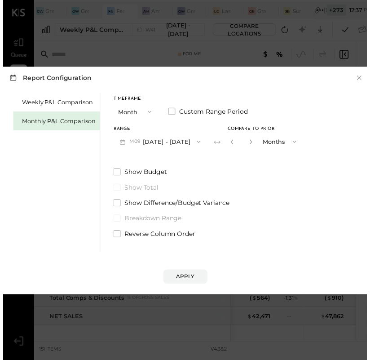
click at [248, 144] on button "button" at bounding box center [251, 144] width 7 height 10
type input "*"
click at [179, 278] on div "Apply" at bounding box center [185, 281] width 19 height 8
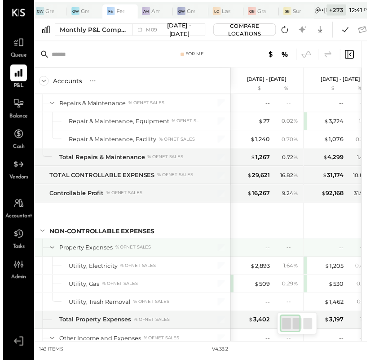
scroll to position [1993, 0]
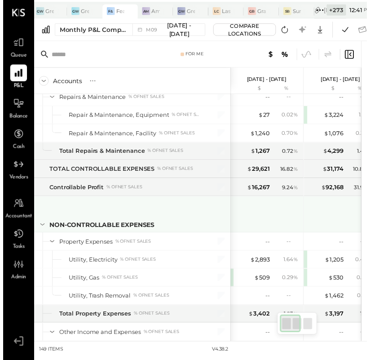
click at [198, 209] on div "NON-CONTROLLABLE EXPENSES" at bounding box center [130, 218] width 202 height 36
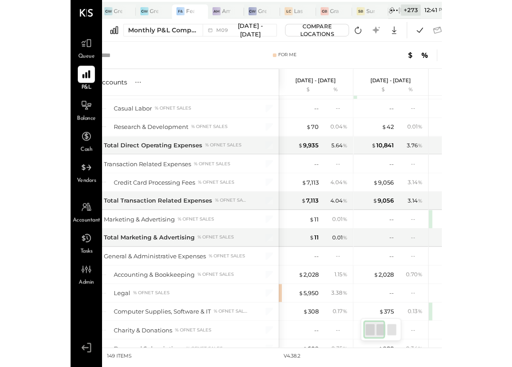
scroll to position [1455, 0]
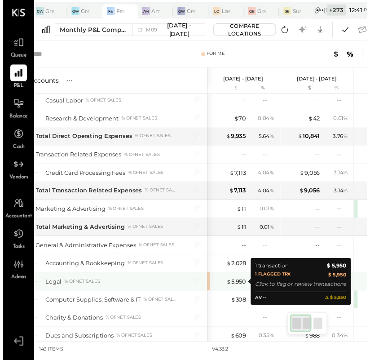
click at [212, 287] on div "$ 5,950" at bounding box center [230, 286] width 36 height 9
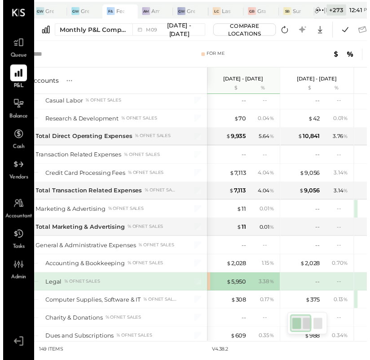
click at [209, 287] on div "$ 5,950 3.38 %" at bounding box center [244, 286] width 75 height 18
click at [212, 287] on div "$ 5,950" at bounding box center [230, 286] width 36 height 9
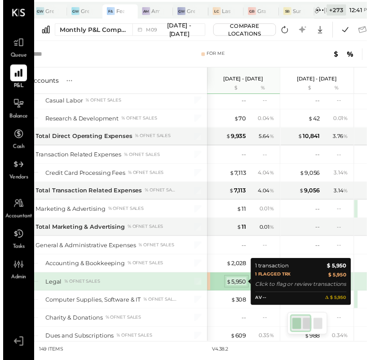
click at [234, 286] on div "$ 5,950" at bounding box center [237, 286] width 20 height 9
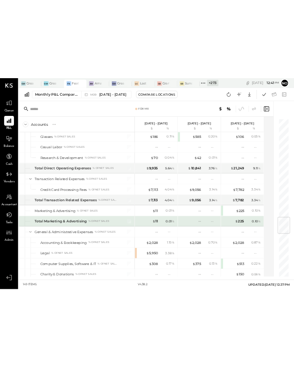
scroll to position [1475, 0]
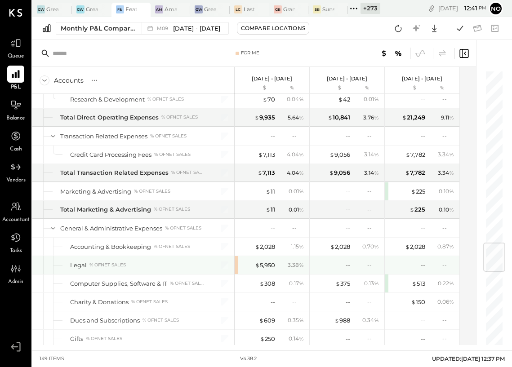
click at [236, 266] on div "$ 5,950 3.38 %" at bounding box center [272, 265] width 75 height 18
